Goal: Find specific page/section: Find specific page/section

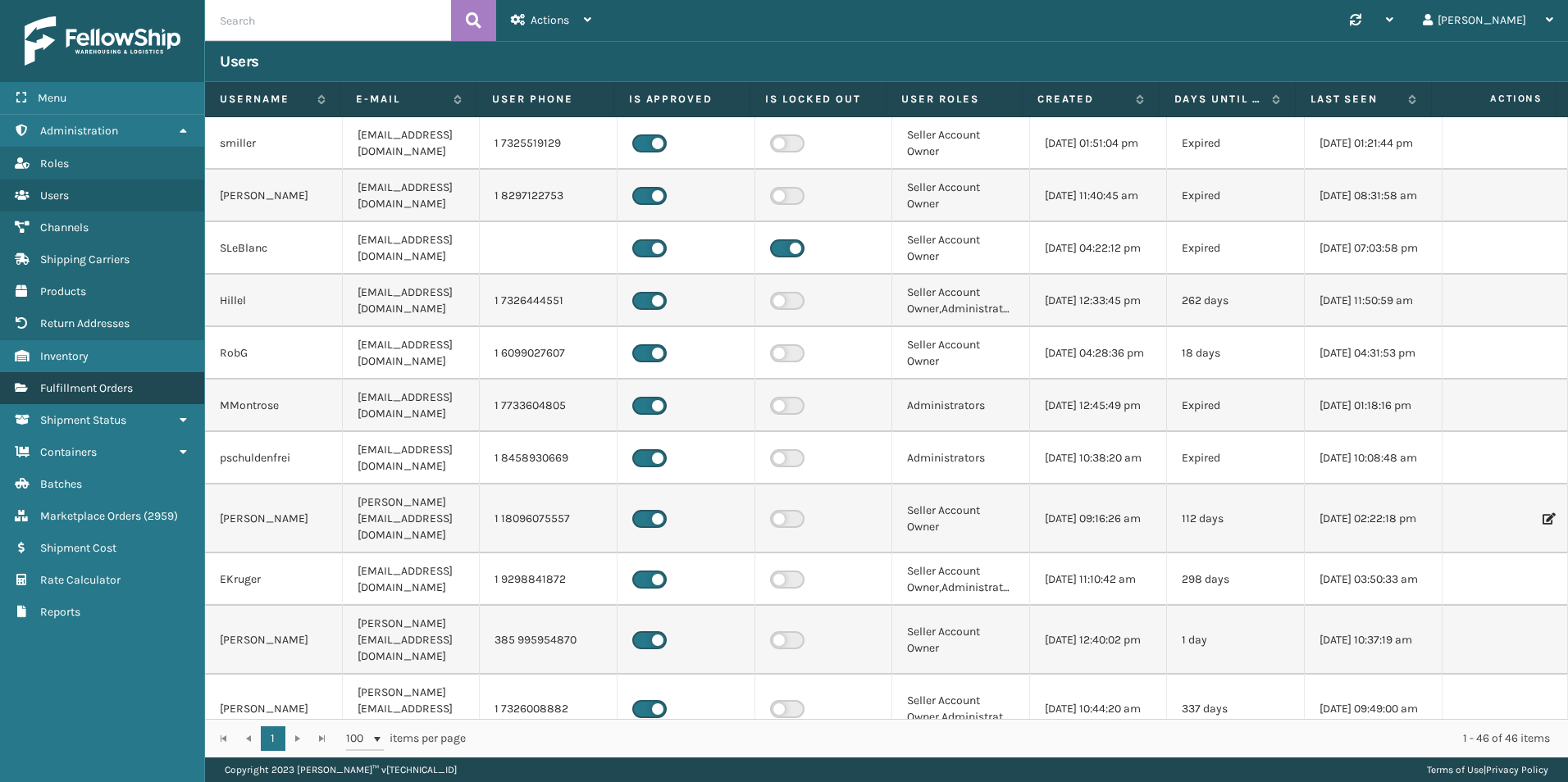
click at [110, 377] on link "Fulfillment Orders" at bounding box center [102, 388] width 204 height 32
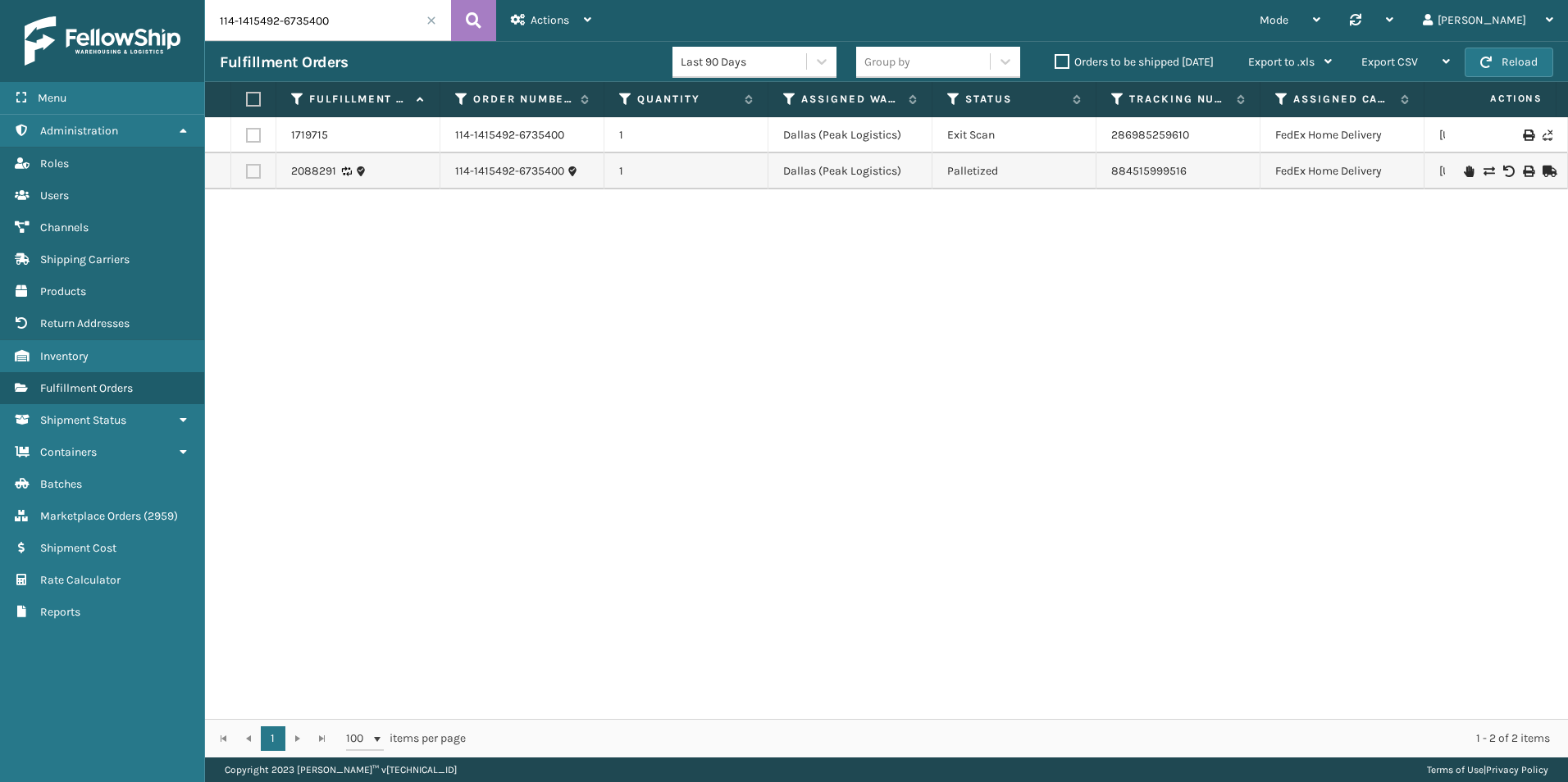
click at [292, 30] on input "114-1415492-6735400" at bounding box center [328, 21] width 246 height 41
paste input "47334"
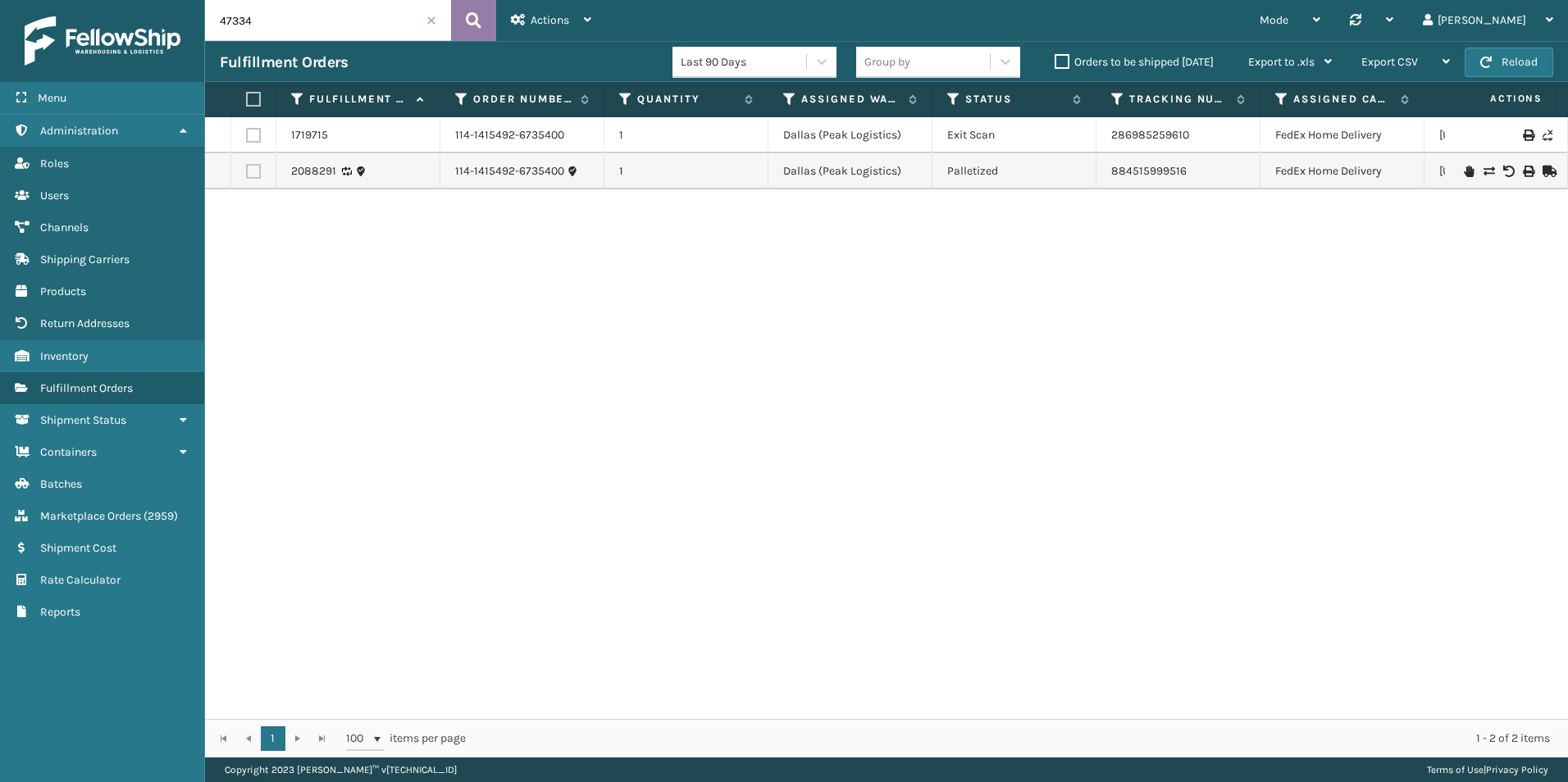
type input "47334"
click at [477, 36] on button at bounding box center [473, 21] width 45 height 41
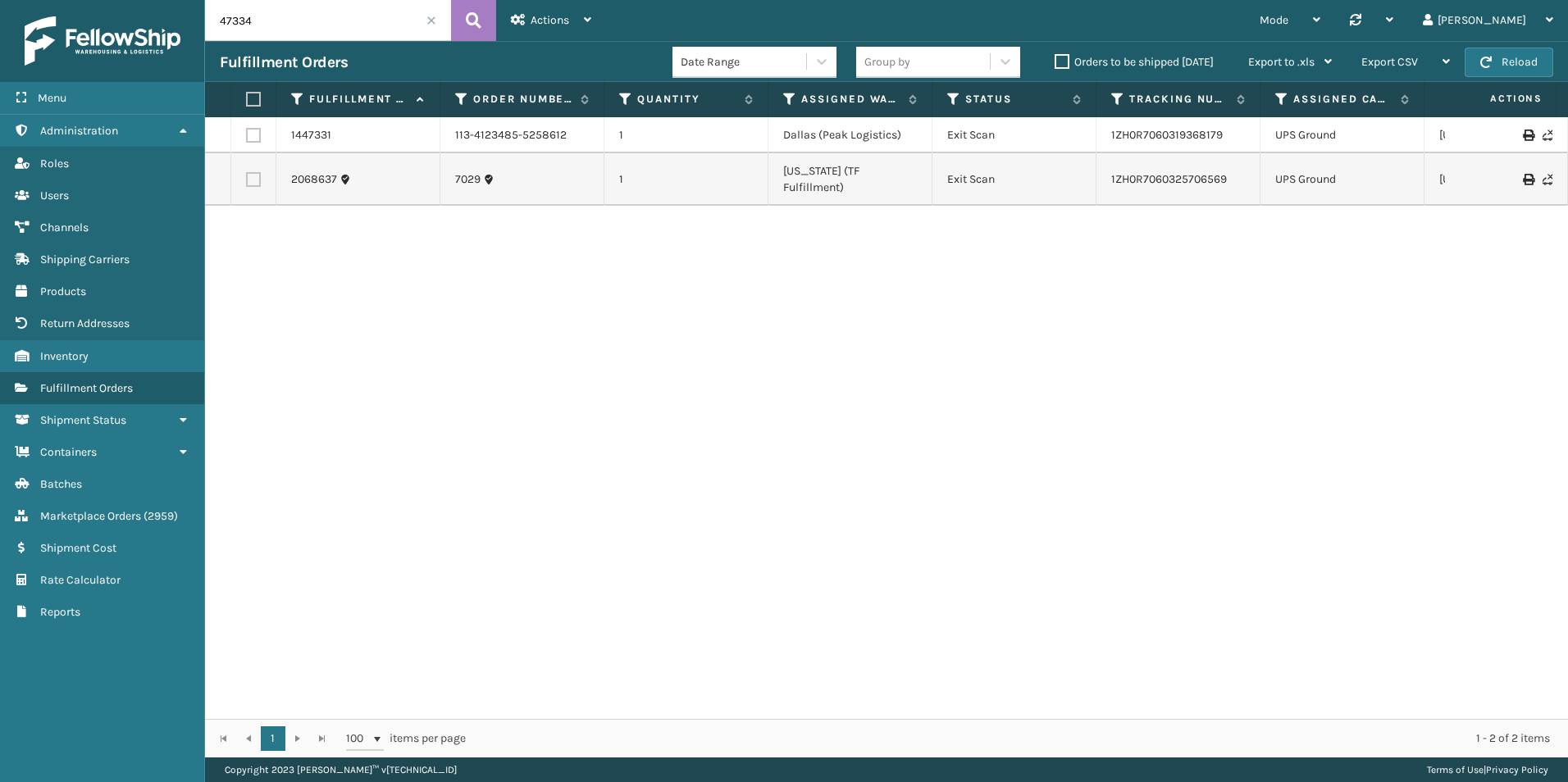
click at [328, 24] on input "47334" at bounding box center [328, 21] width 246 height 41
click at [466, 28] on icon at bounding box center [473, 21] width 16 height 24
click at [104, 523] on link "Marketplace Orders ( 2959 )" at bounding box center [102, 516] width 204 height 32
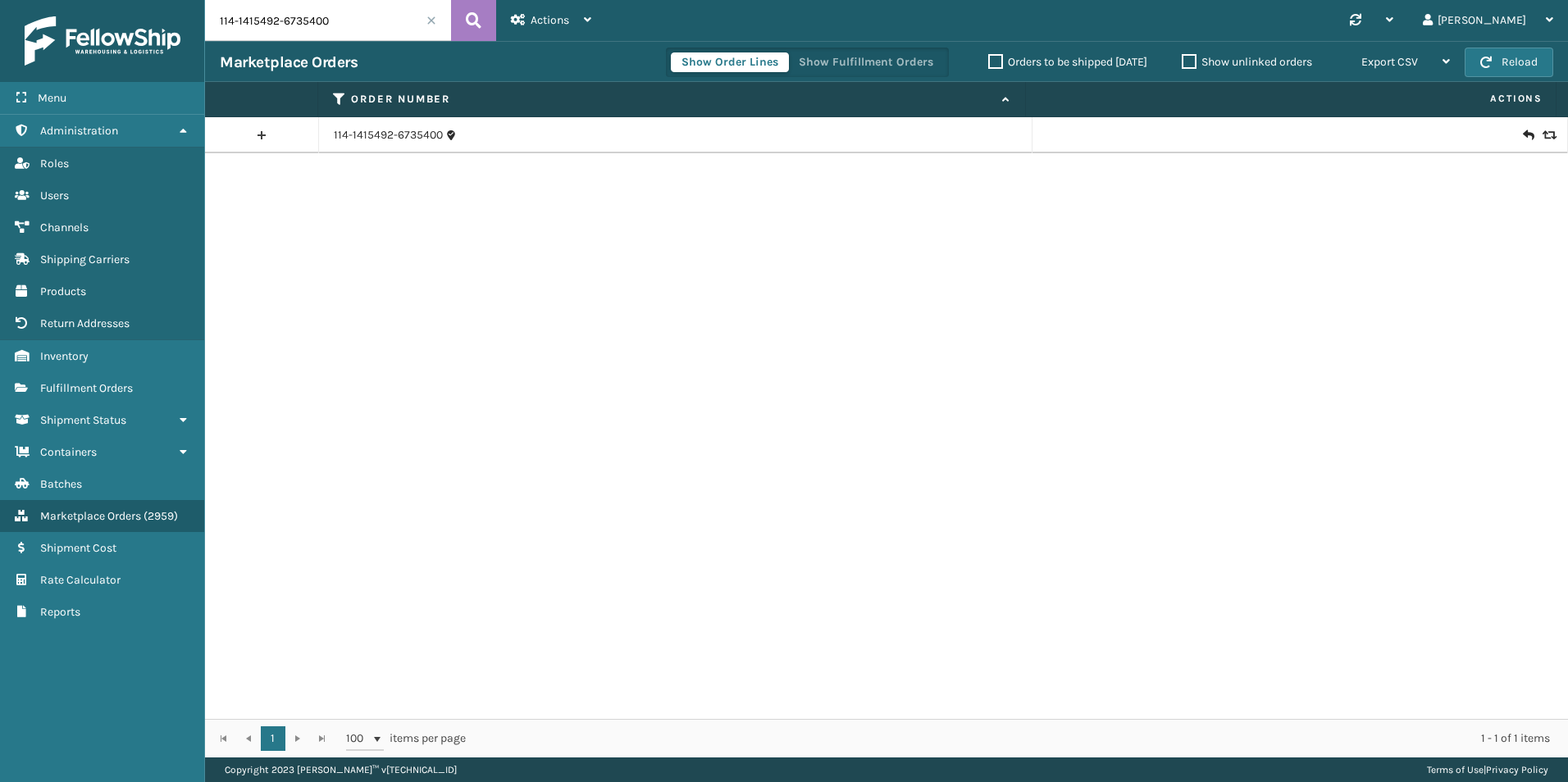
click at [275, 21] on input "114-1415492-6735400" at bounding box center [328, 21] width 246 height 41
paste input "47334"
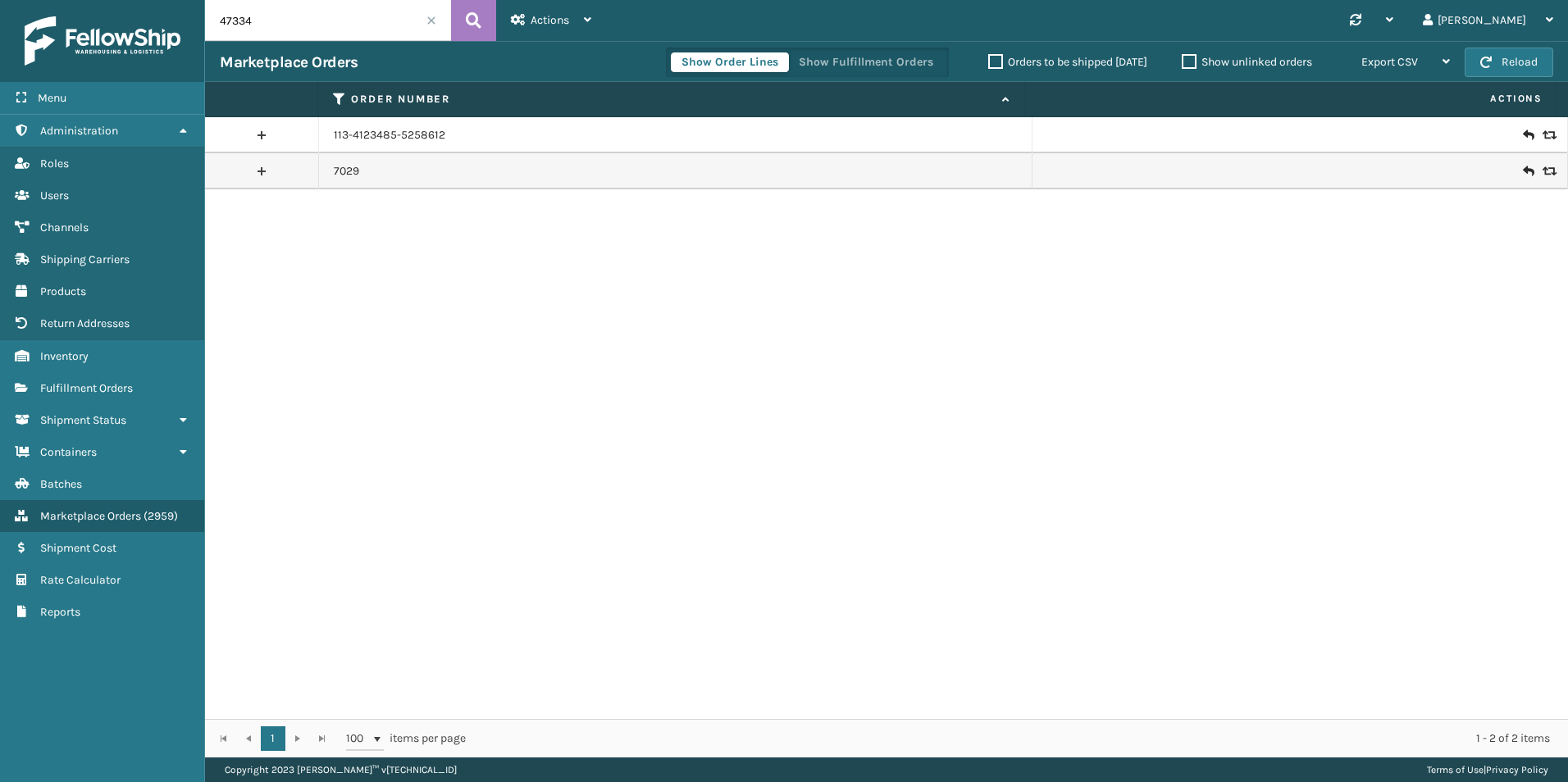
click at [320, 22] on input "47334" at bounding box center [328, 21] width 246 height 41
type input "4"
click at [111, 383] on span "Fulfillment Orders" at bounding box center [87, 388] width 92 height 14
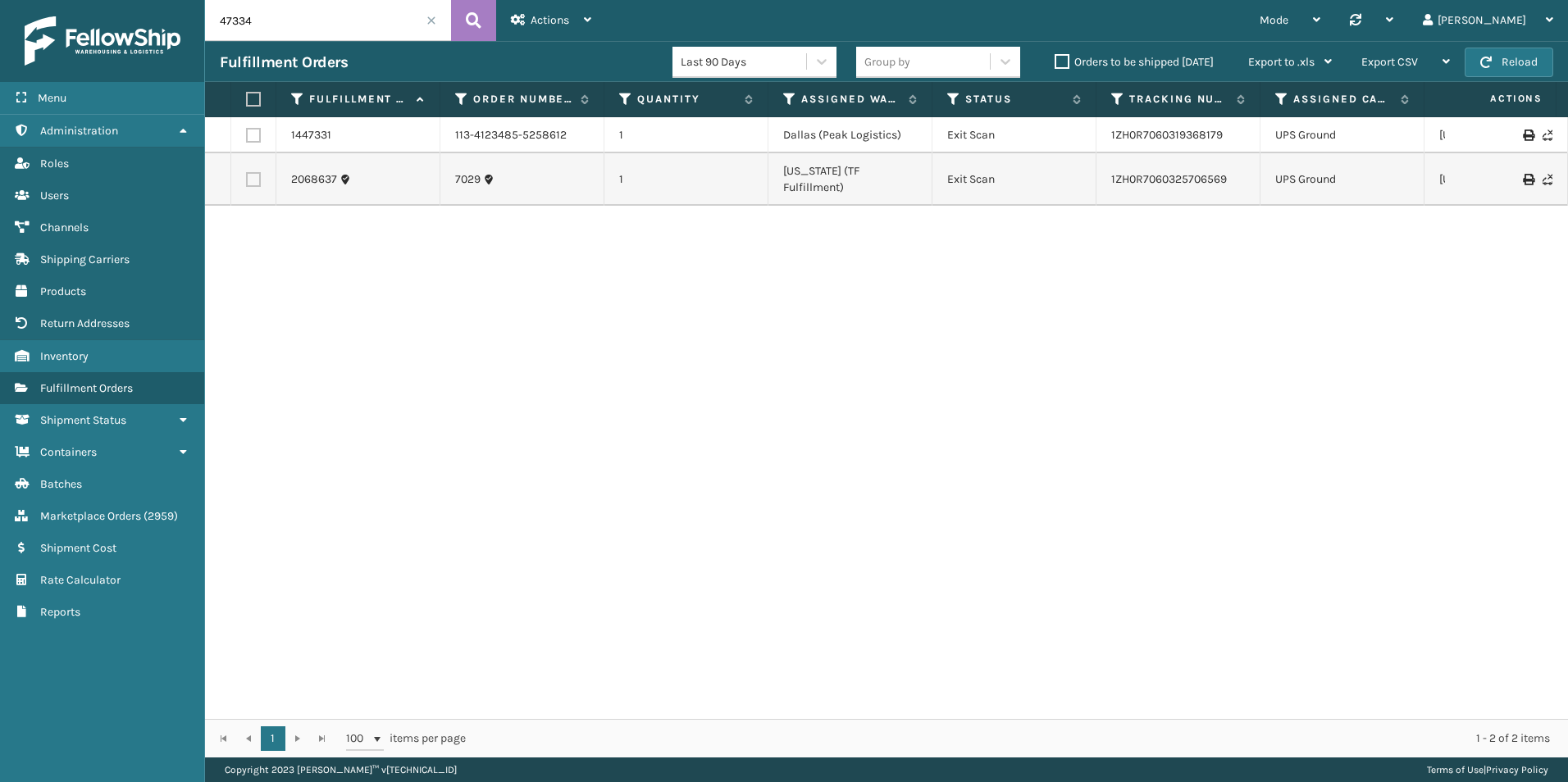
click at [251, 23] on input "47334" at bounding box center [328, 21] width 246 height 41
paste input "114-1415492-6735400"
type input "114-1415492-6735400"
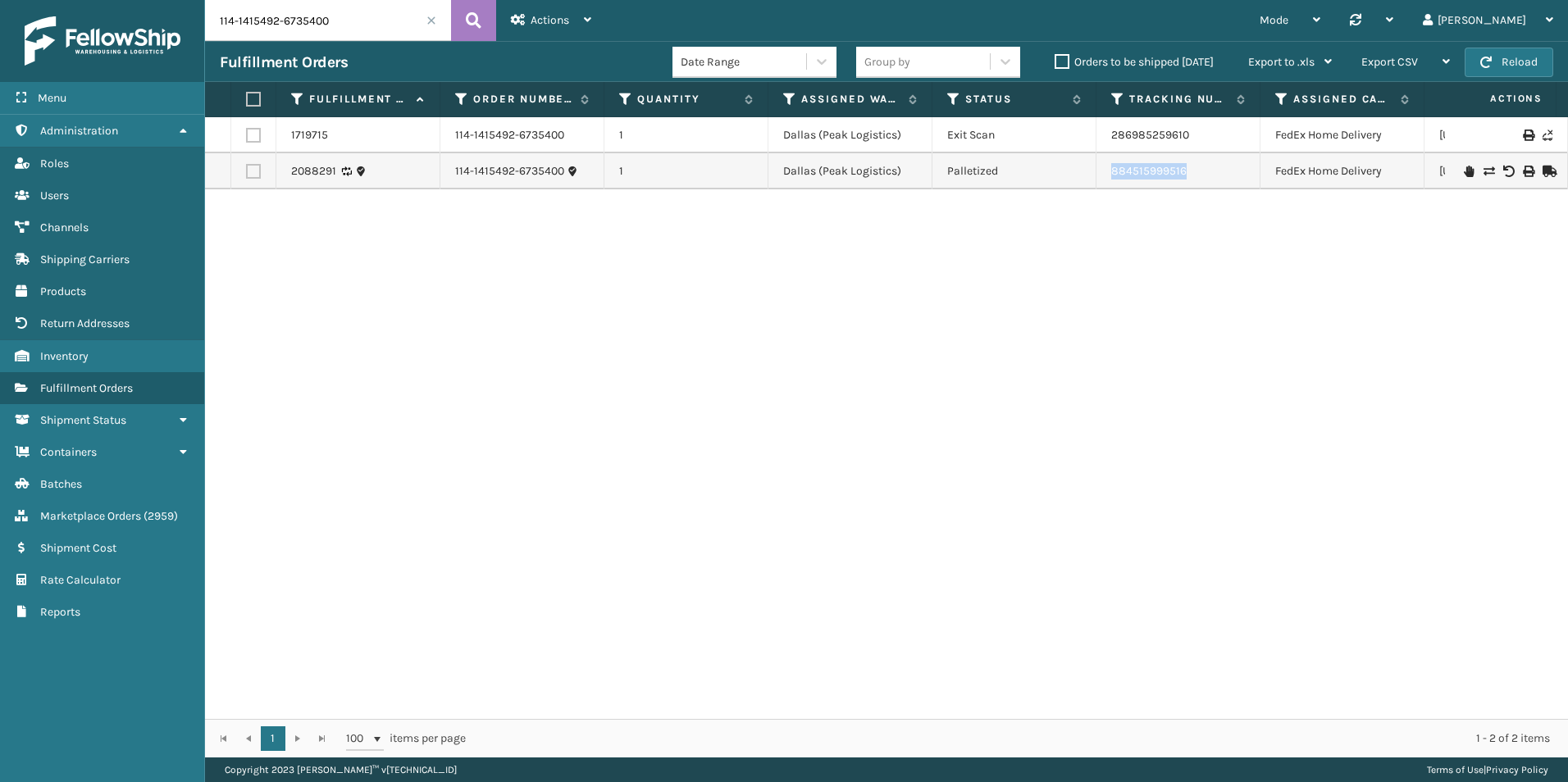
drag, startPoint x: 1229, startPoint y: 177, endPoint x: 1074, endPoint y: 162, distance: 155.7
click at [1074, 162] on tr "2088291 114-1415492-6735400 1 [GEOGRAPHIC_DATA] (Peak Logistics) Palletized 884…" at bounding box center [1040, 171] width 1670 height 36
copy tr "884515999516"
click at [1065, 375] on div "1719715 114-1415492-6735400 1 [GEOGRAPHIC_DATA] (Peak Logistics) Exit Scan 2869…" at bounding box center [887, 418] width 1363 height 601
drag, startPoint x: 387, startPoint y: 18, endPoint x: 46, endPoint y: 15, distance: 341.0
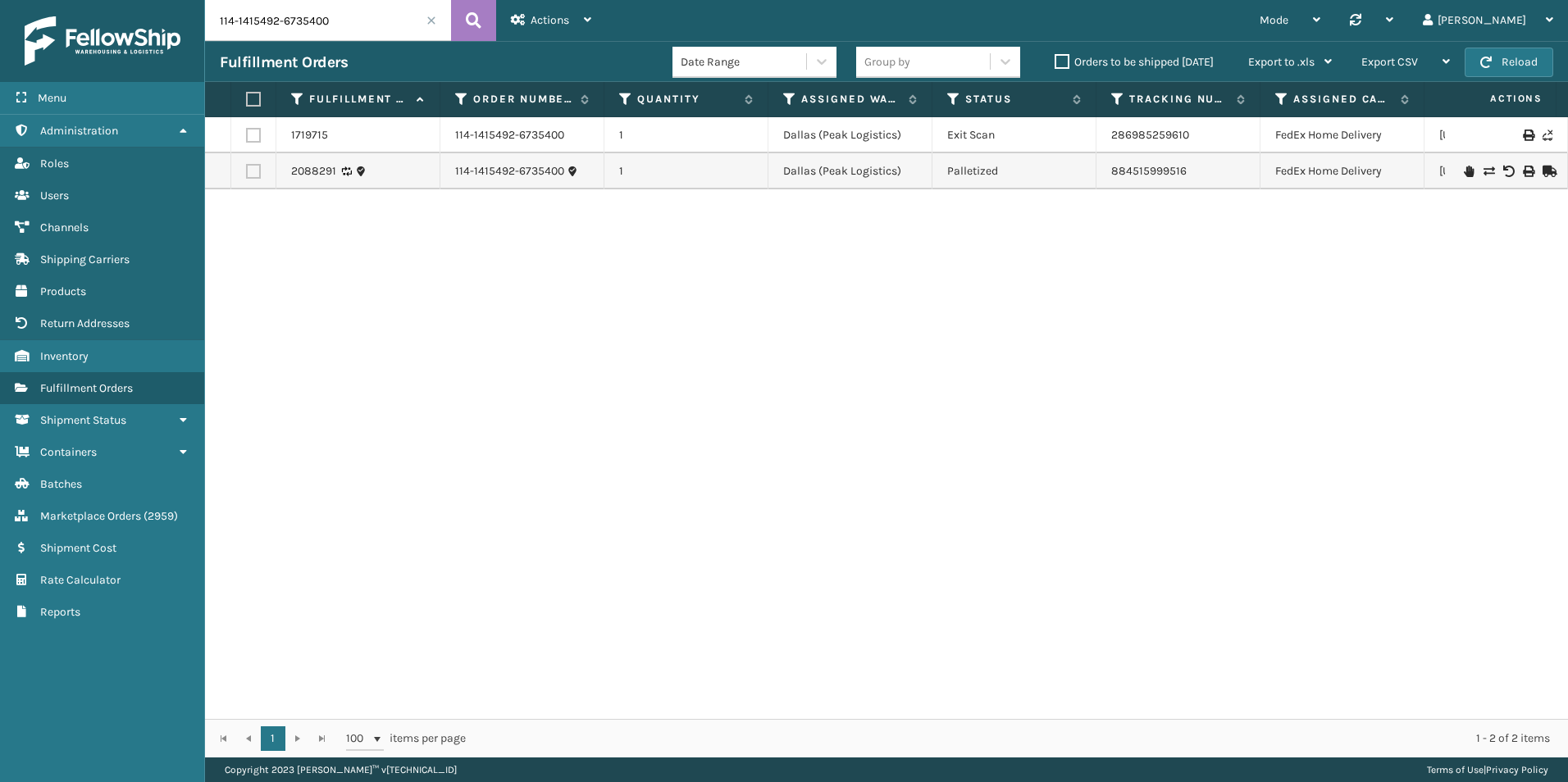
click at [46, 0] on div "Menu Administration Roles Users Channels Shipping Carriers Products Return Addr…" at bounding box center [784, 0] width 1568 height 0
paste input "47334"
type input "47334"
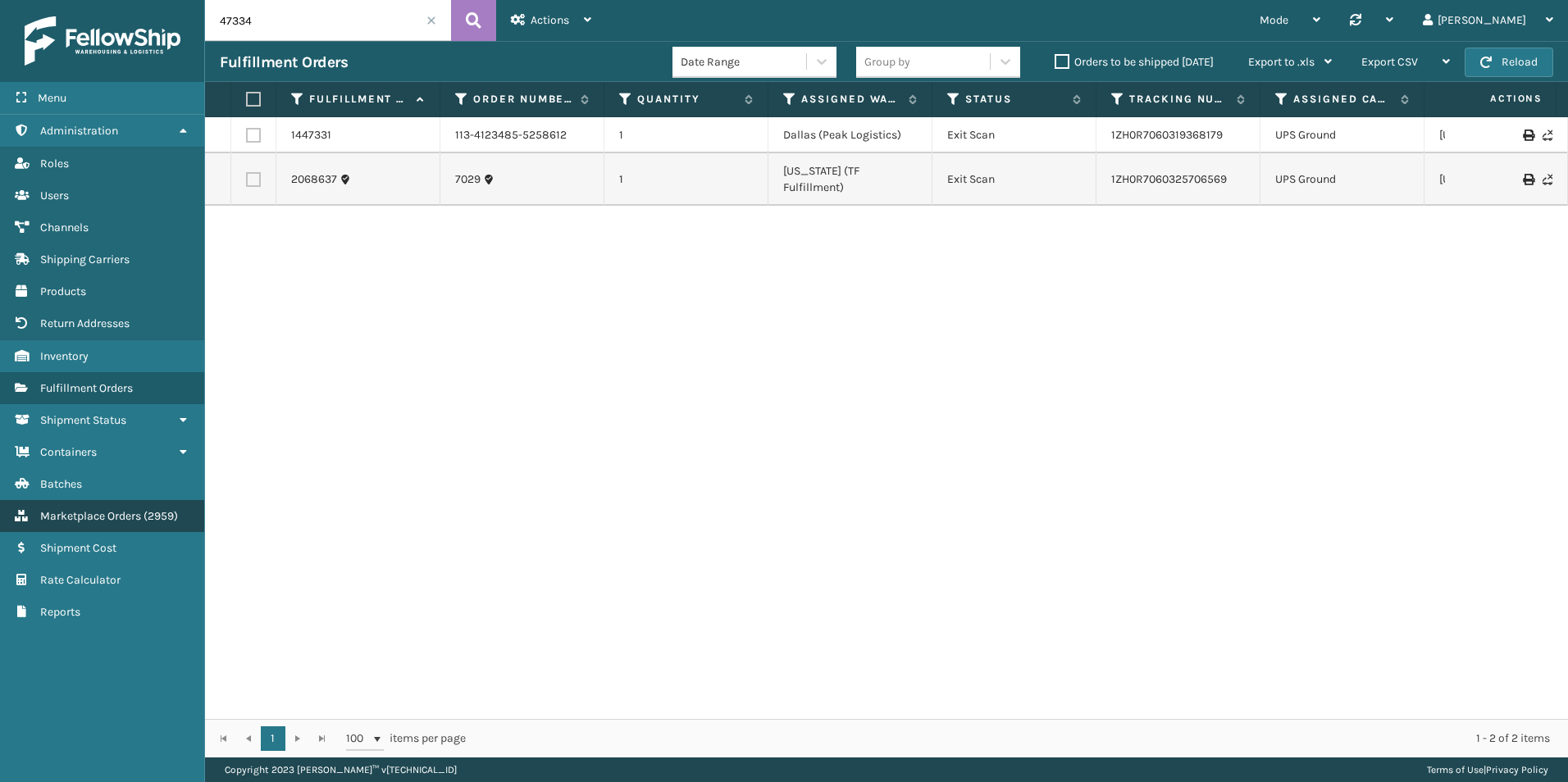
click at [111, 518] on span "Marketplace Orders" at bounding box center [90, 516] width 101 height 14
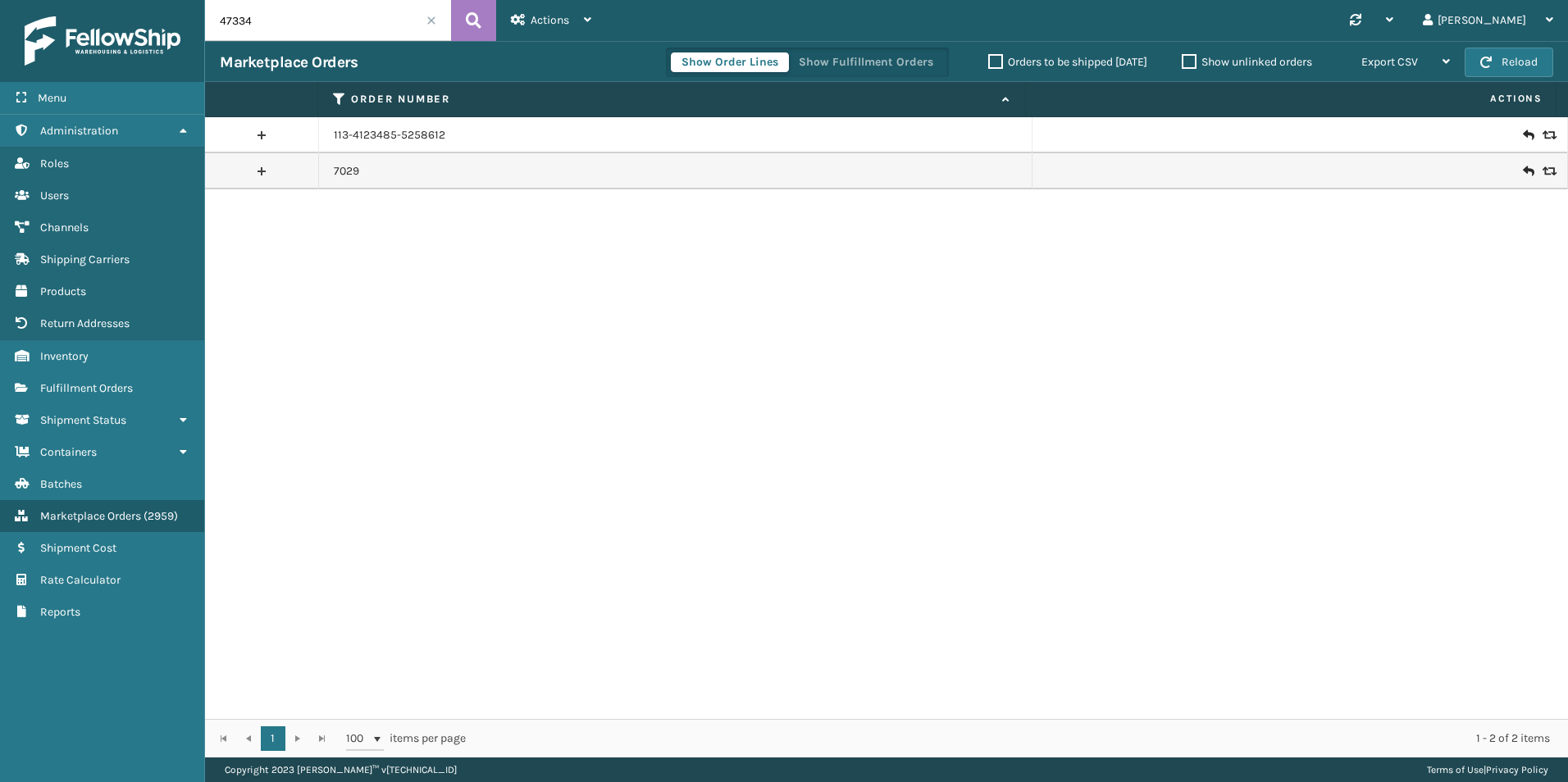
click at [271, 26] on input "47334" at bounding box center [328, 21] width 246 height 41
click at [478, 18] on icon at bounding box center [473, 21] width 16 height 24
click at [353, 168] on link "7029" at bounding box center [346, 170] width 25 height 16
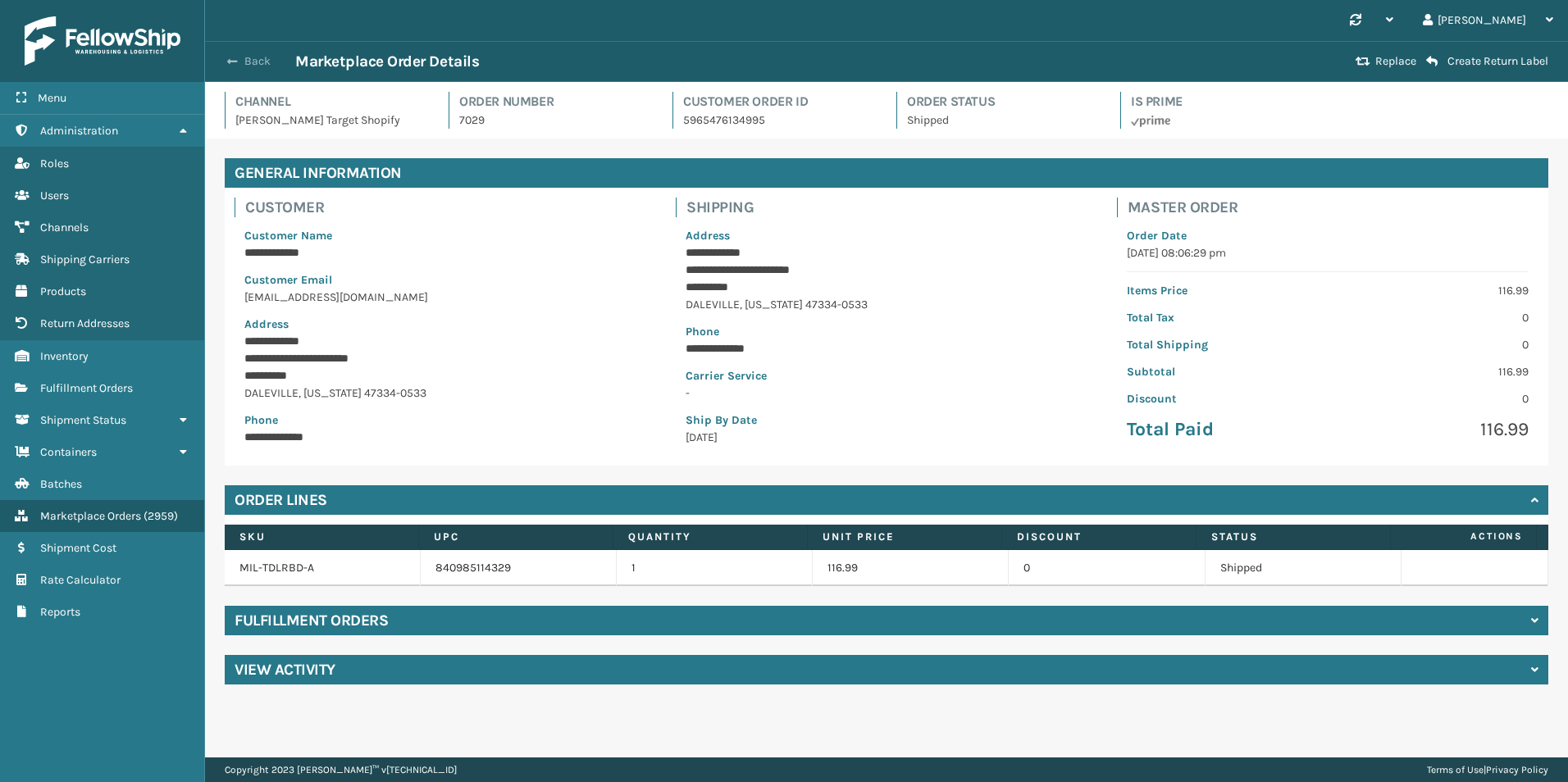
click at [248, 57] on button "Back" at bounding box center [257, 61] width 75 height 15
